Goal: Information Seeking & Learning: Learn about a topic

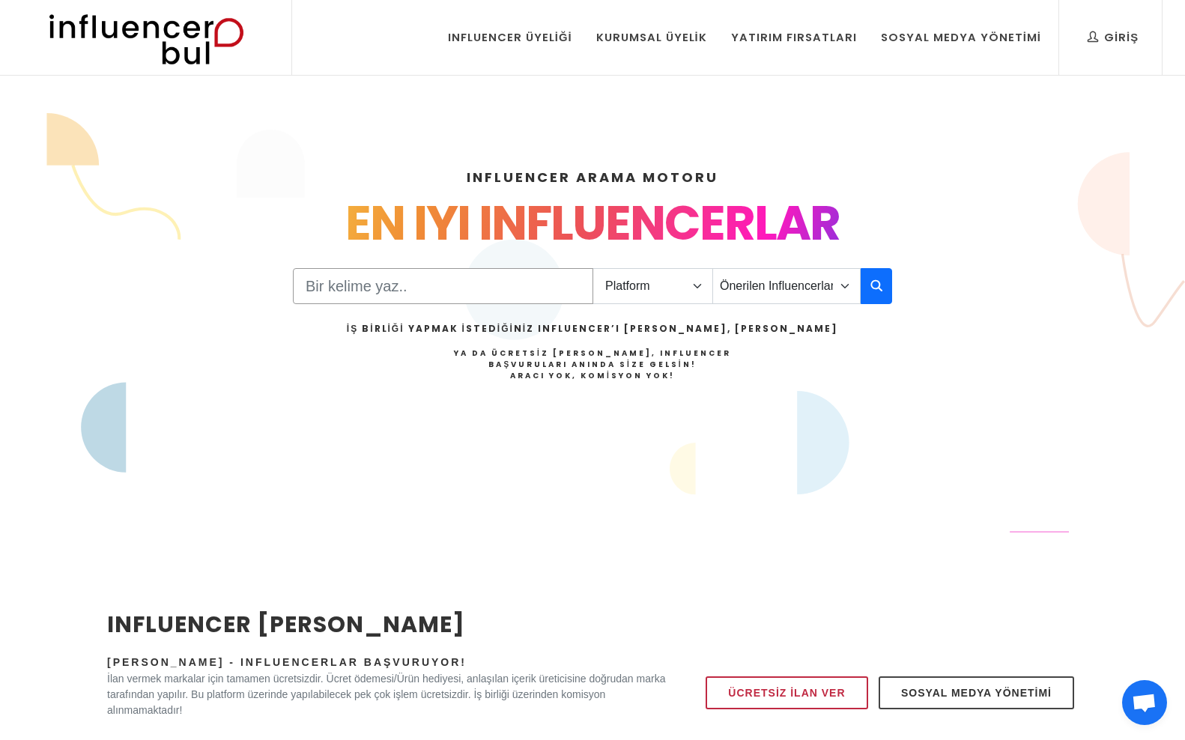
click at [521, 283] on input "Search" at bounding box center [443, 286] width 300 height 36
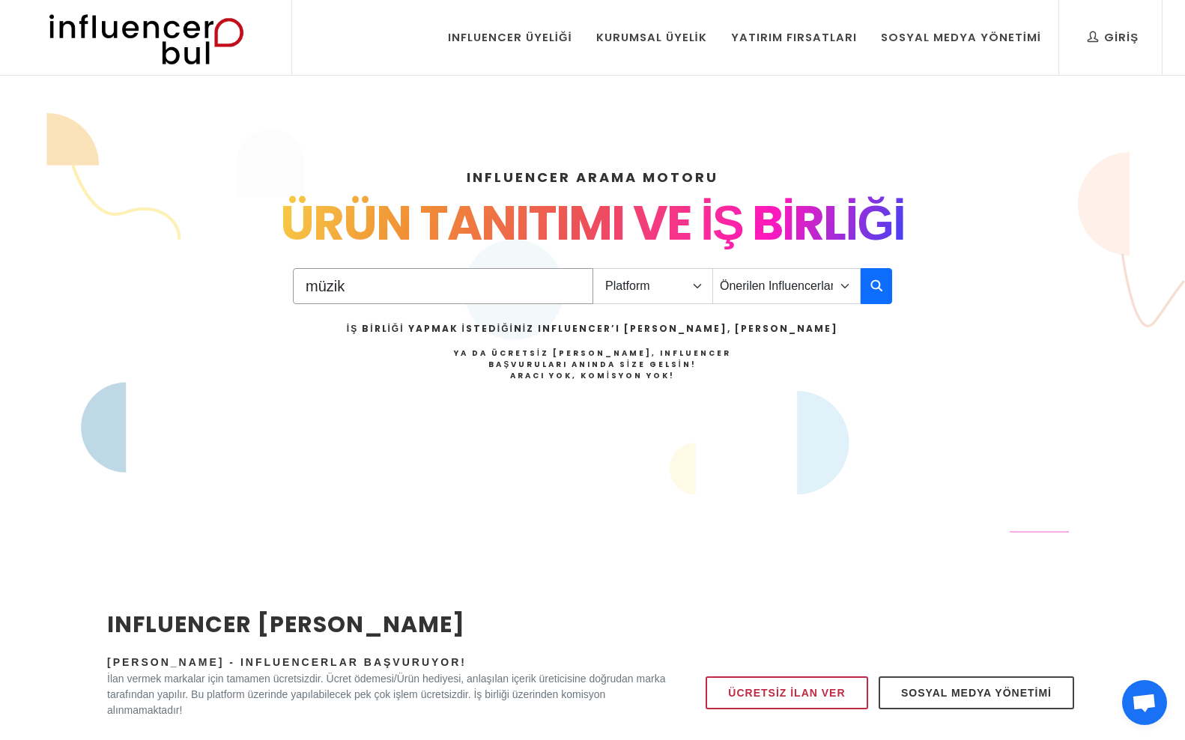
type input "müzik"
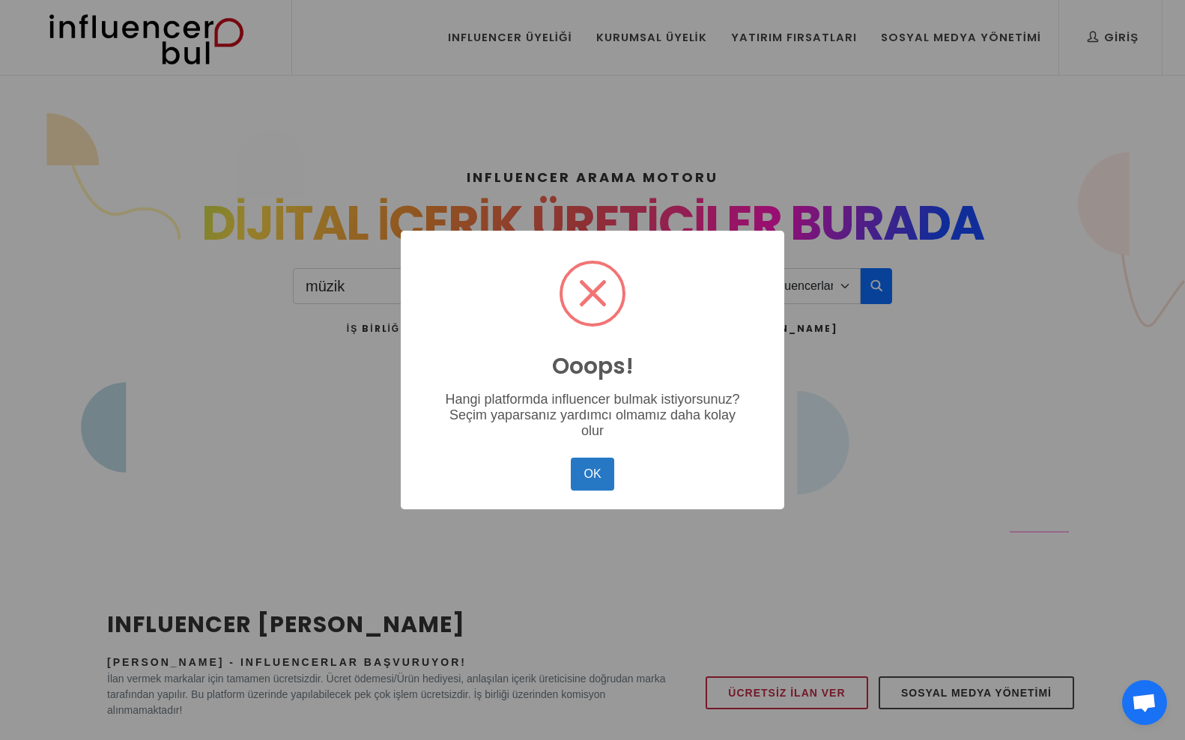
click at [571, 458] on button "OK" at bounding box center [592, 474] width 43 height 33
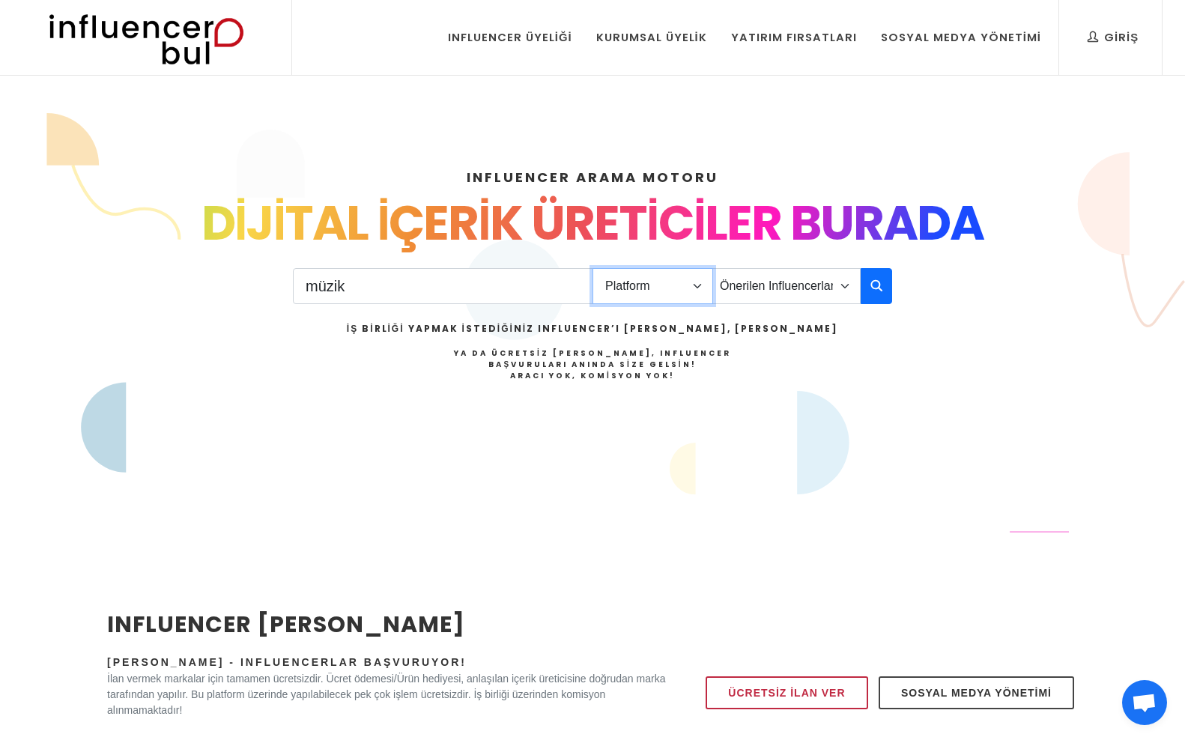
click at [660, 276] on select "Platform Instagram Facebook Youtube Tiktok Twitter Twitch" at bounding box center [653, 286] width 121 height 36
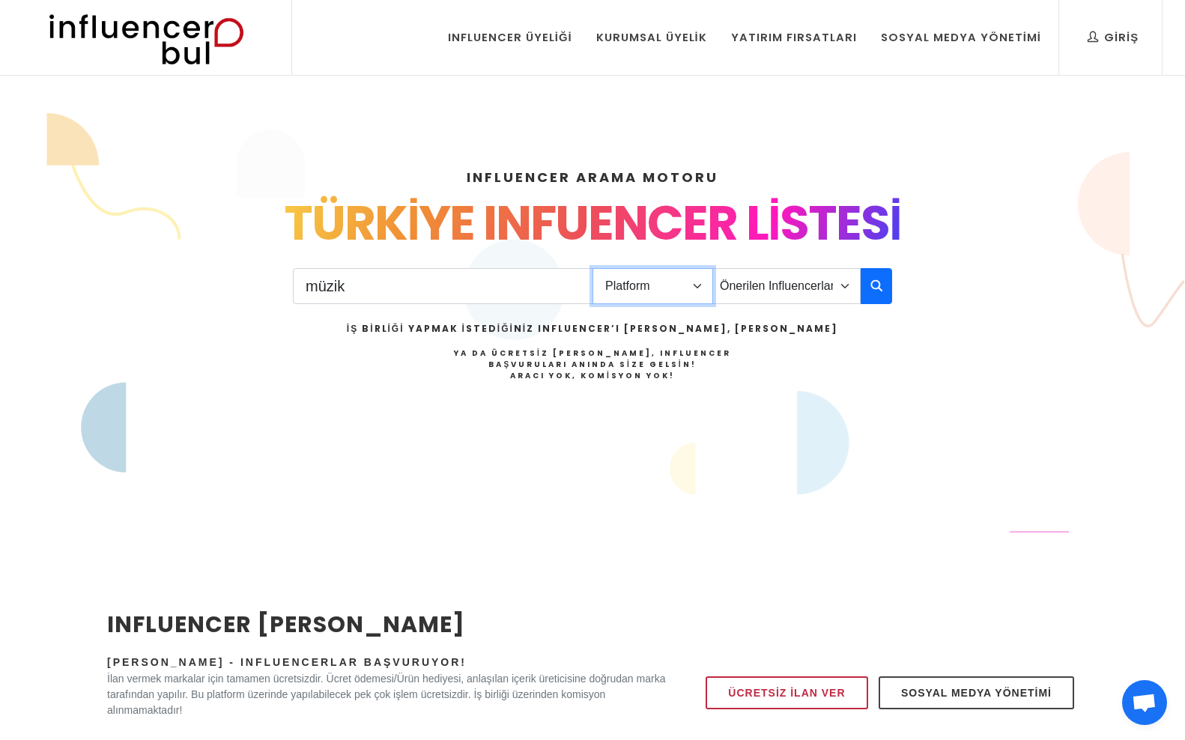
select select "3"
click at [593, 268] on select "Platform Instagram Facebook Youtube Tiktok Twitter Twitch" at bounding box center [653, 286] width 121 height 36
click at [780, 282] on select "Önerilen Influencerlar Aile & Çocuk & Ebeveyn Alışveriş & Giyim & Aksesuar Arab…" at bounding box center [786, 286] width 148 height 36
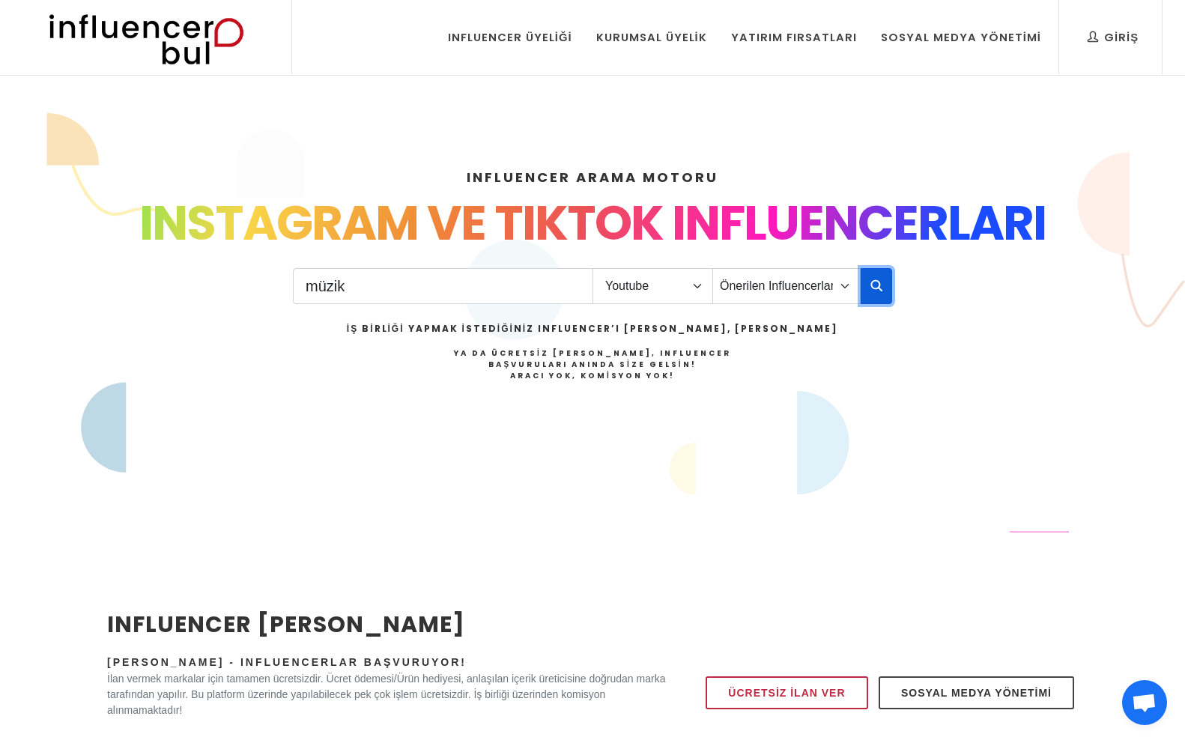
click at [876, 278] on icon "button" at bounding box center [876, 285] width 12 height 18
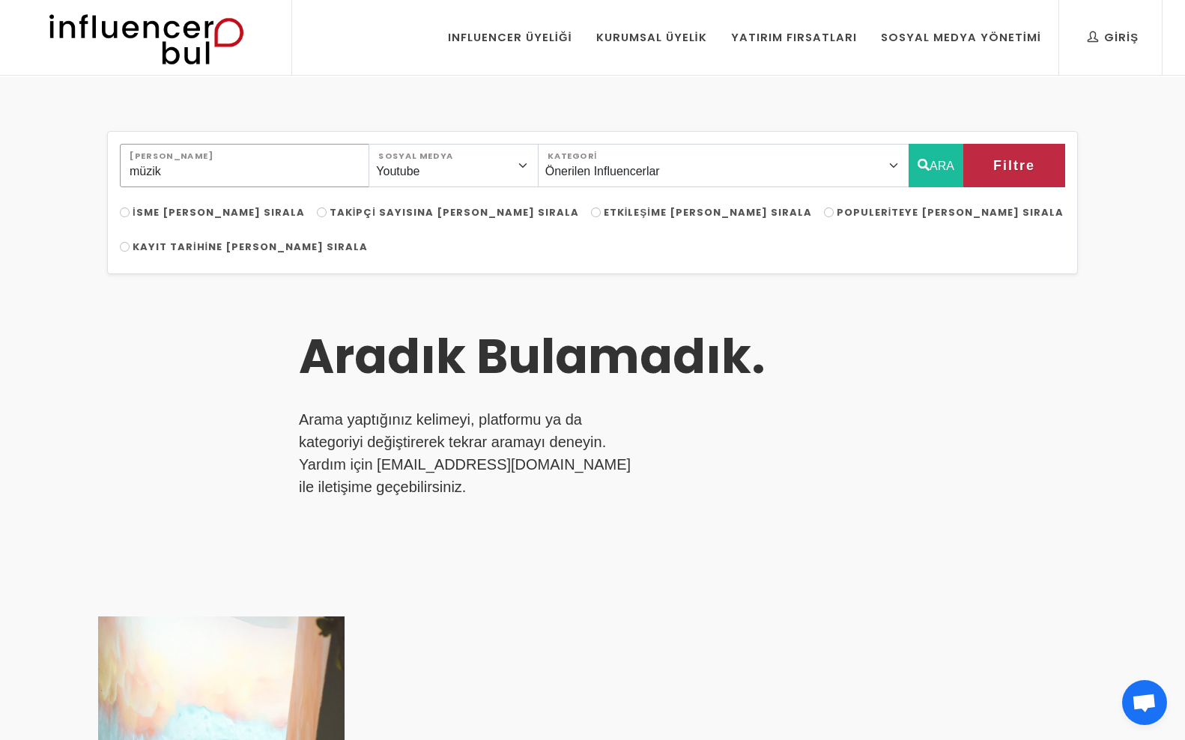
click at [314, 185] on input "müzik" at bounding box center [244, 165] width 249 height 43
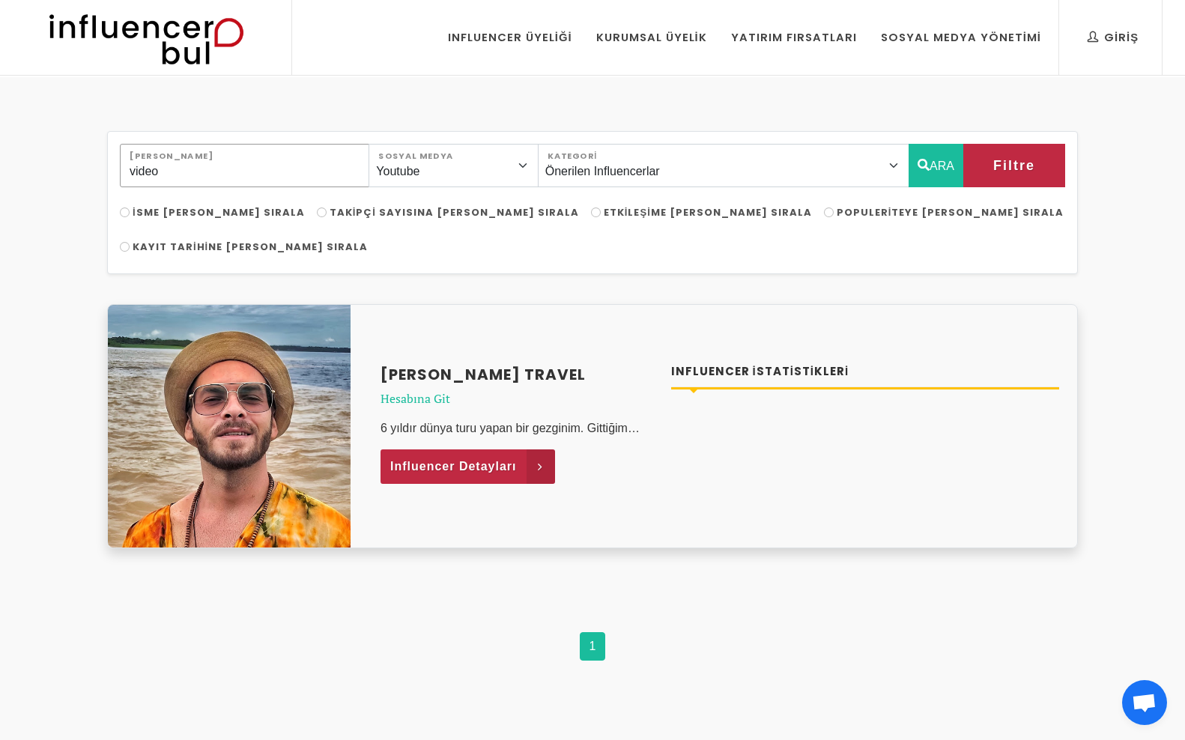
type input "video"
click at [485, 455] on span "Influencer Detayları" at bounding box center [453, 466] width 127 height 22
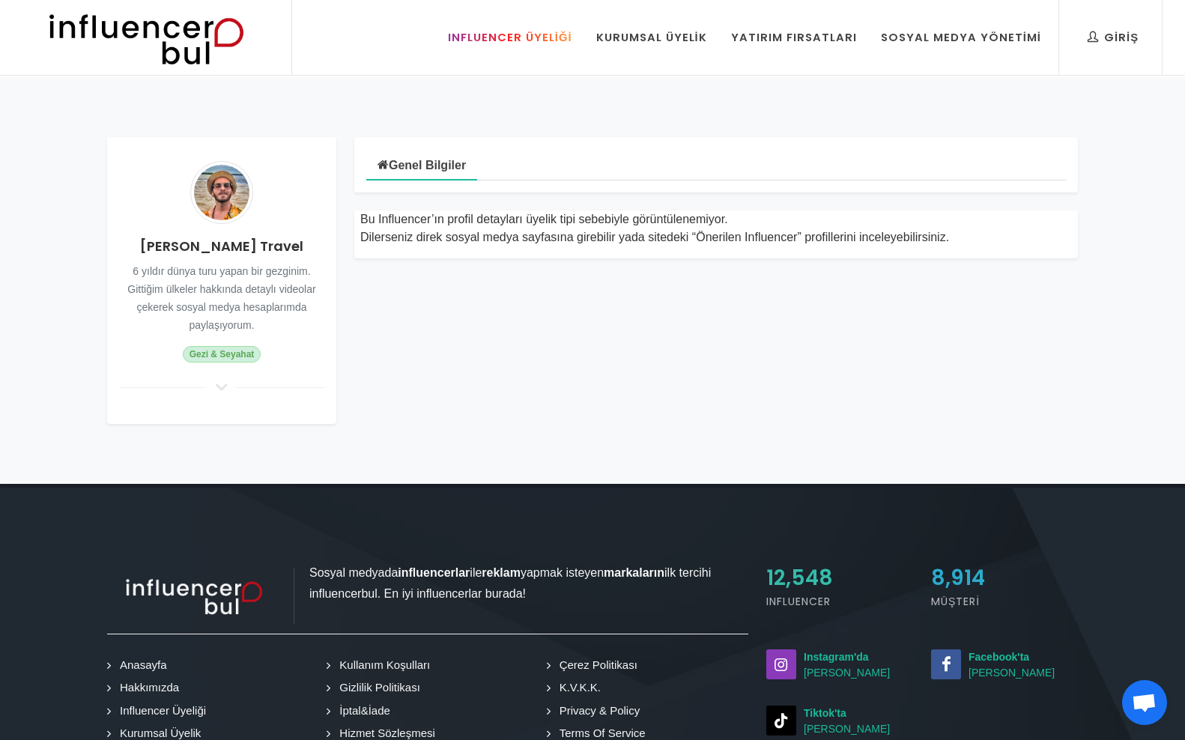
click at [529, 34] on div "Influencer Üyeliği" at bounding box center [510, 37] width 124 height 16
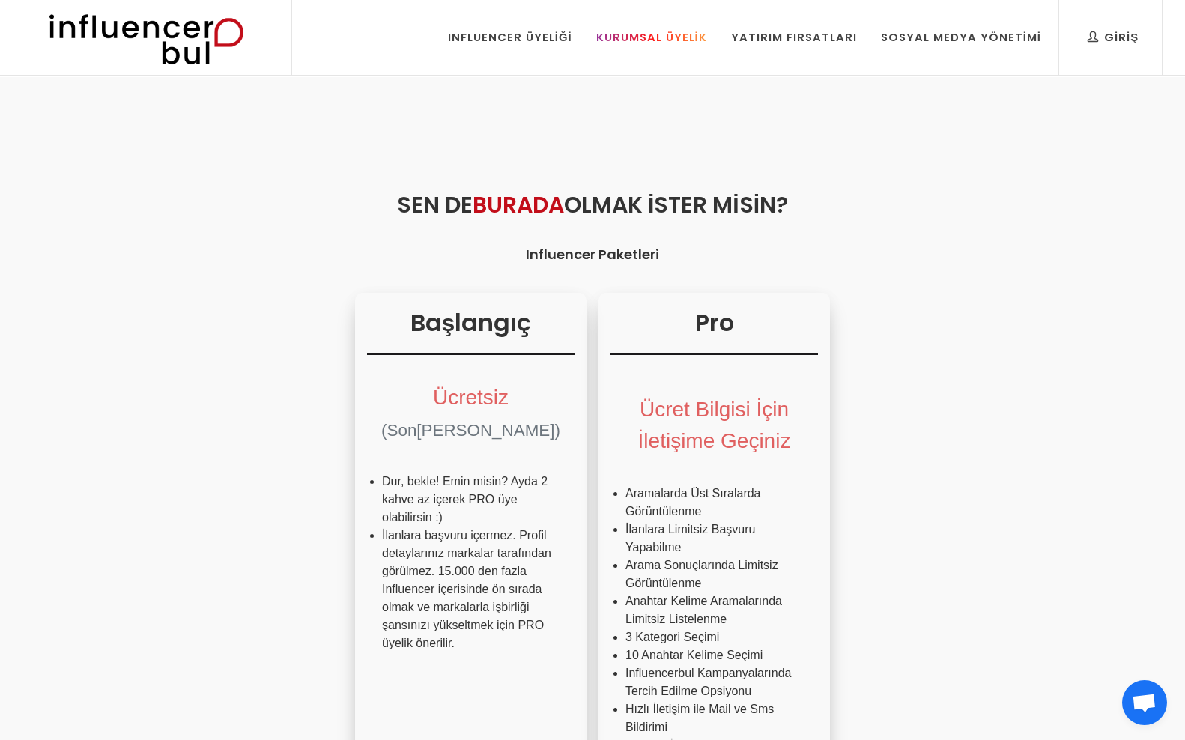
click at [628, 49] on link "Kurumsal Üyelik" at bounding box center [651, 37] width 133 height 75
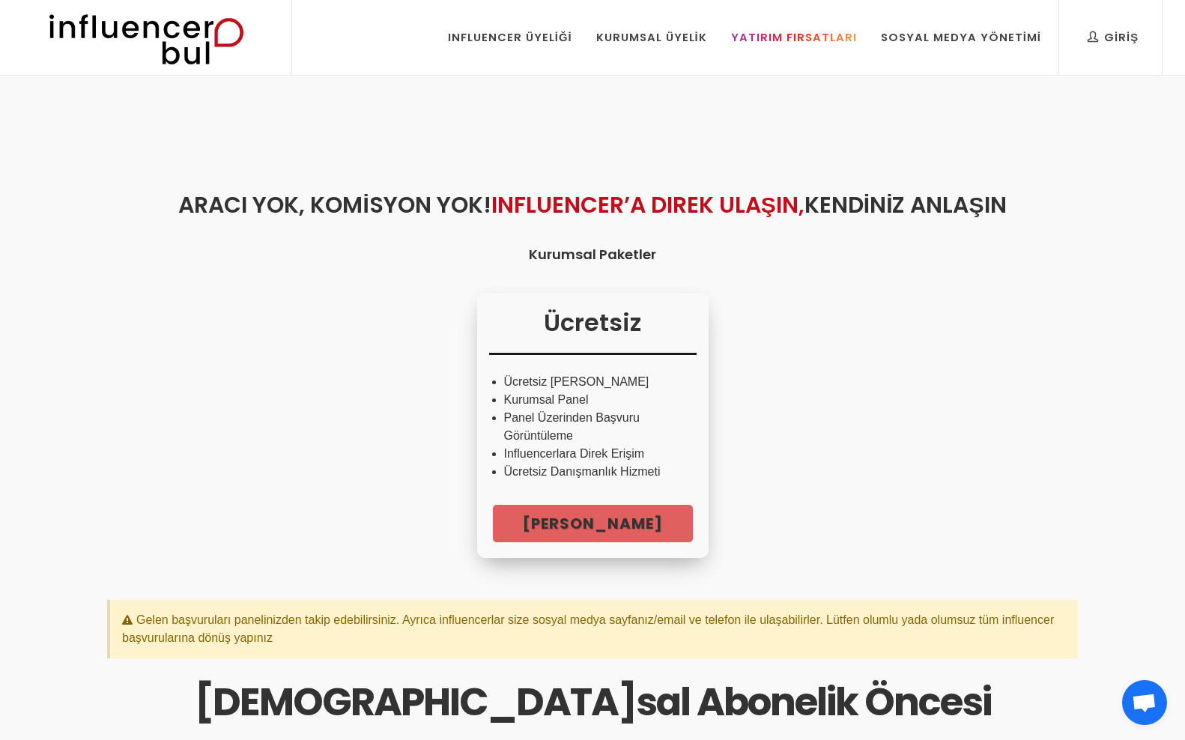
click at [747, 47] on link "Yatırım Fırsatları" at bounding box center [794, 37] width 148 height 75
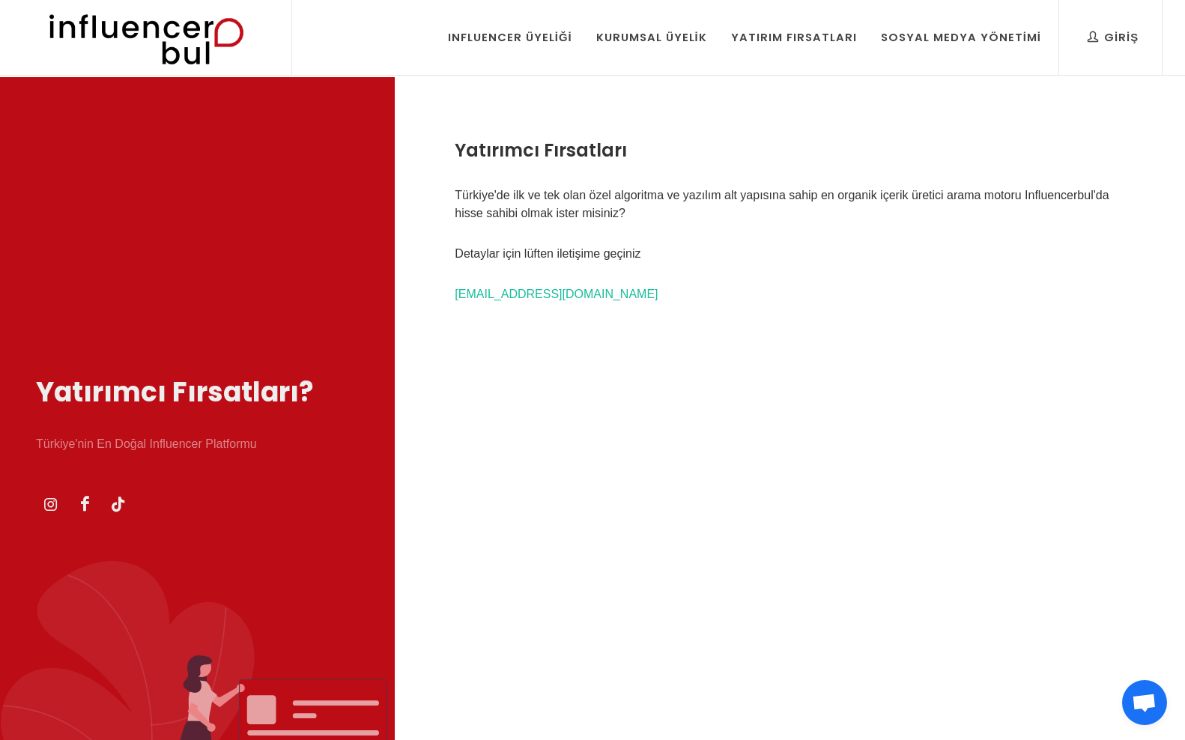
click at [0, 0] on img at bounding box center [0, 0] width 0 height 0
